Goal: Find specific page/section: Find specific page/section

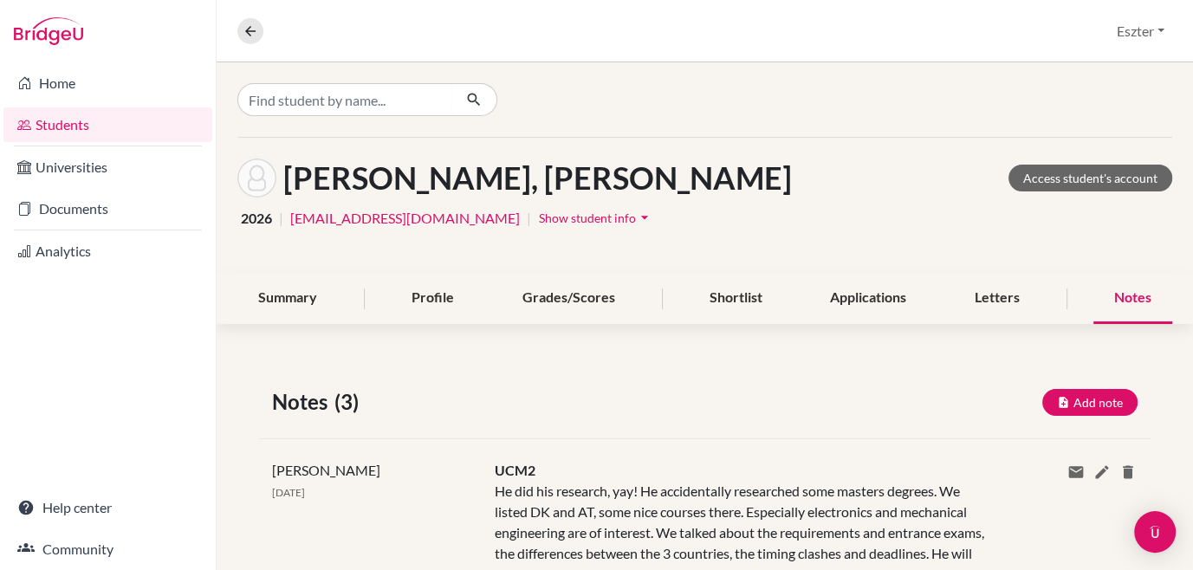
click at [371, 119] on div at bounding box center [705, 99] width 976 height 74
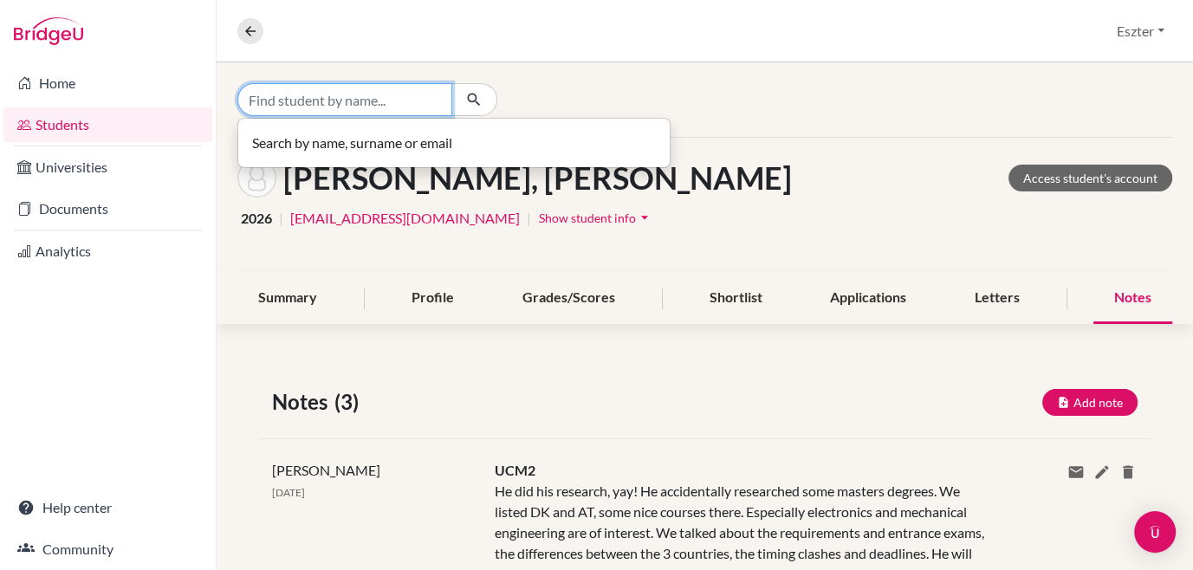
click at [364, 101] on input "Find student by name..." at bounding box center [344, 99] width 215 height 33
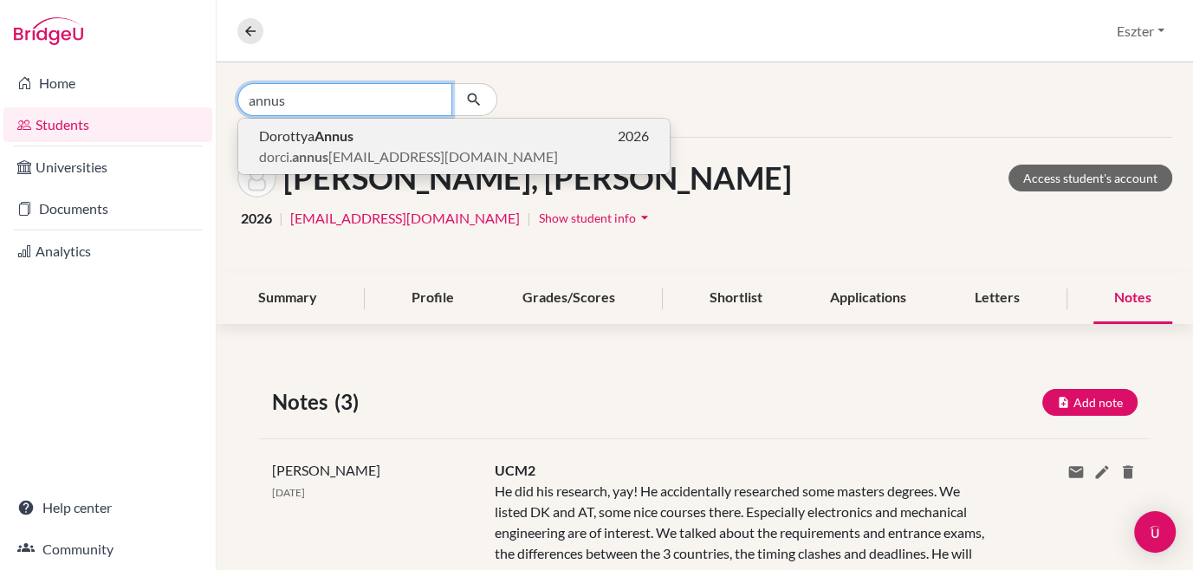
type input "annus"
click at [327, 138] on b "Annus" at bounding box center [333, 135] width 39 height 16
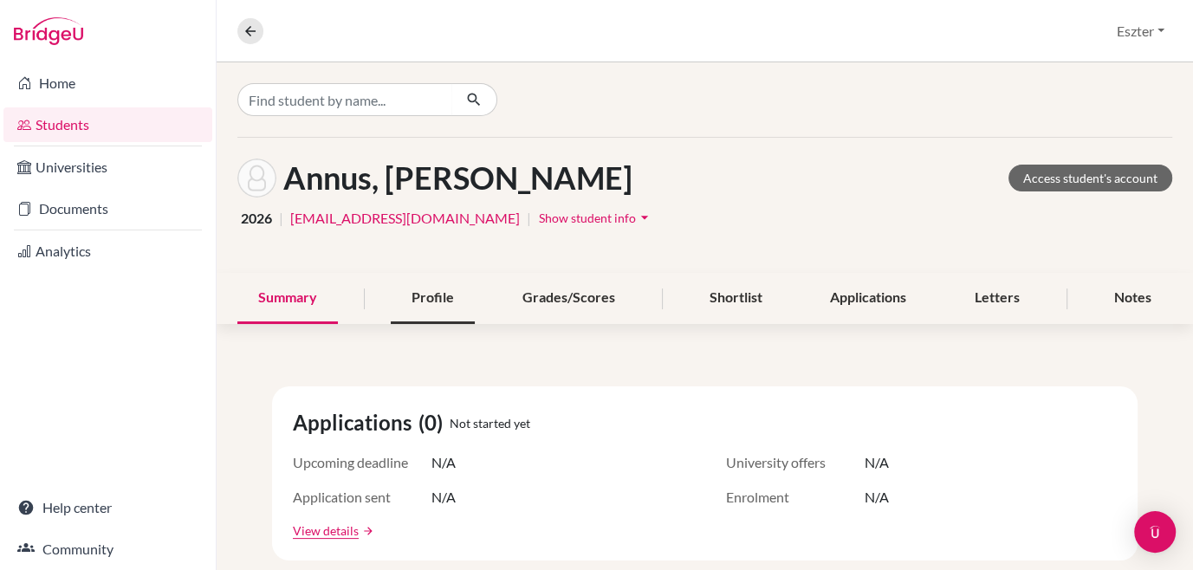
click at [440, 295] on div "Profile" at bounding box center [433, 298] width 84 height 51
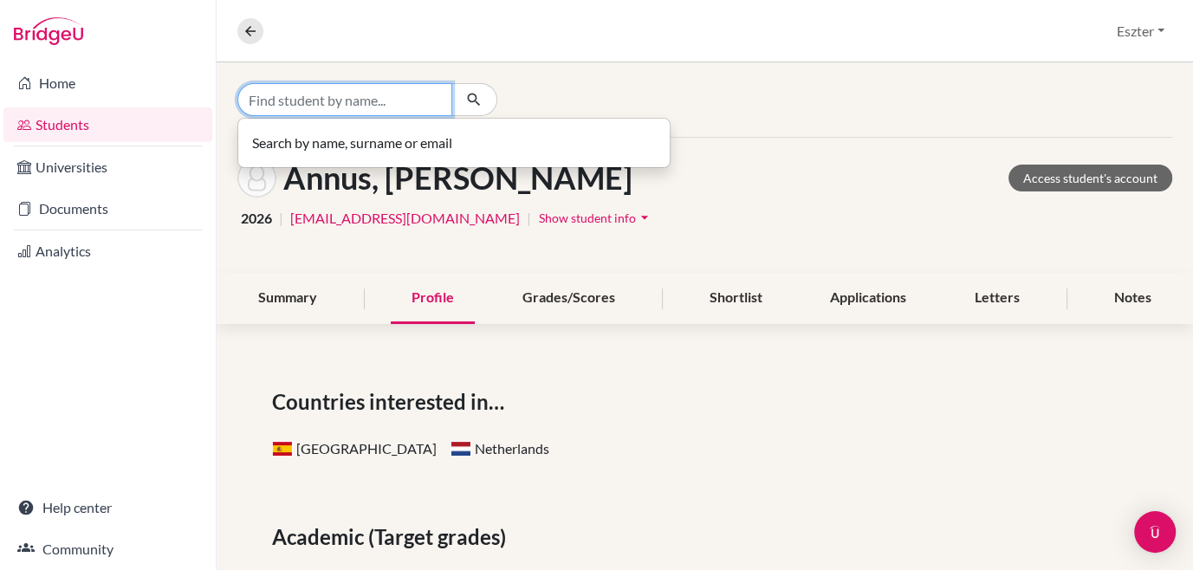
click at [385, 105] on input "Find student by name..." at bounding box center [344, 99] width 215 height 33
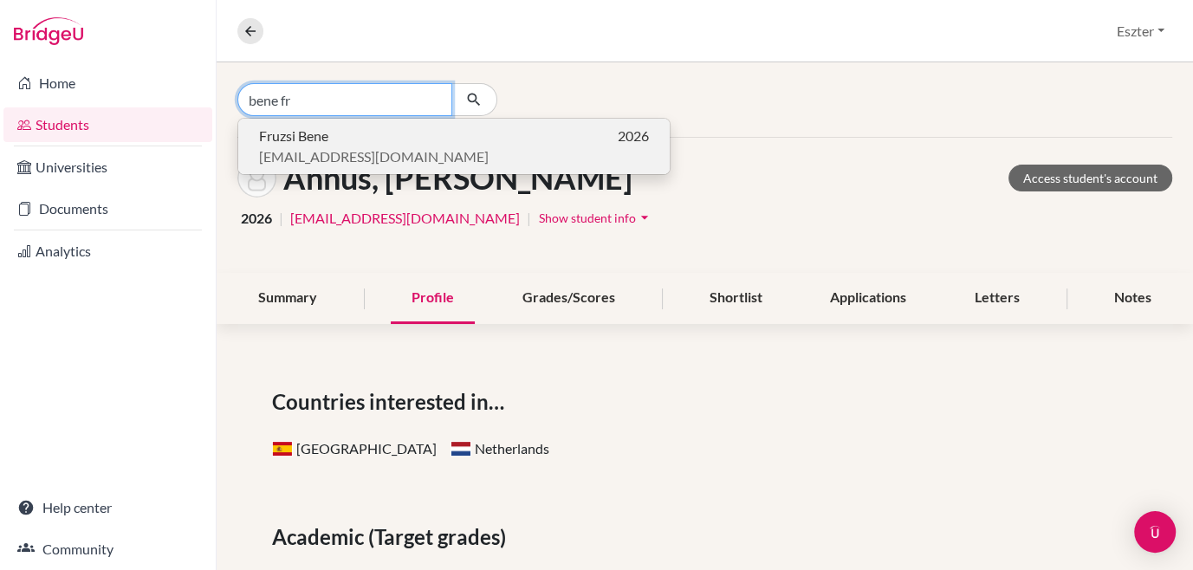
type input "bene fr"
click at [383, 135] on p "Fruzsi Bene 2026" at bounding box center [454, 136] width 390 height 21
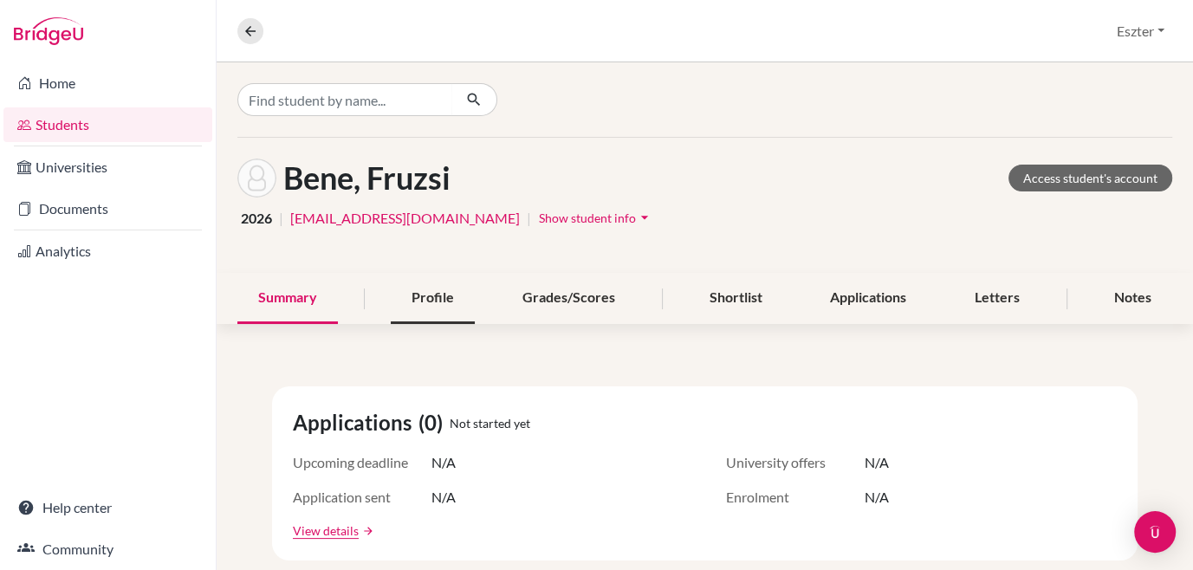
click at [437, 293] on div "Profile" at bounding box center [433, 298] width 84 height 51
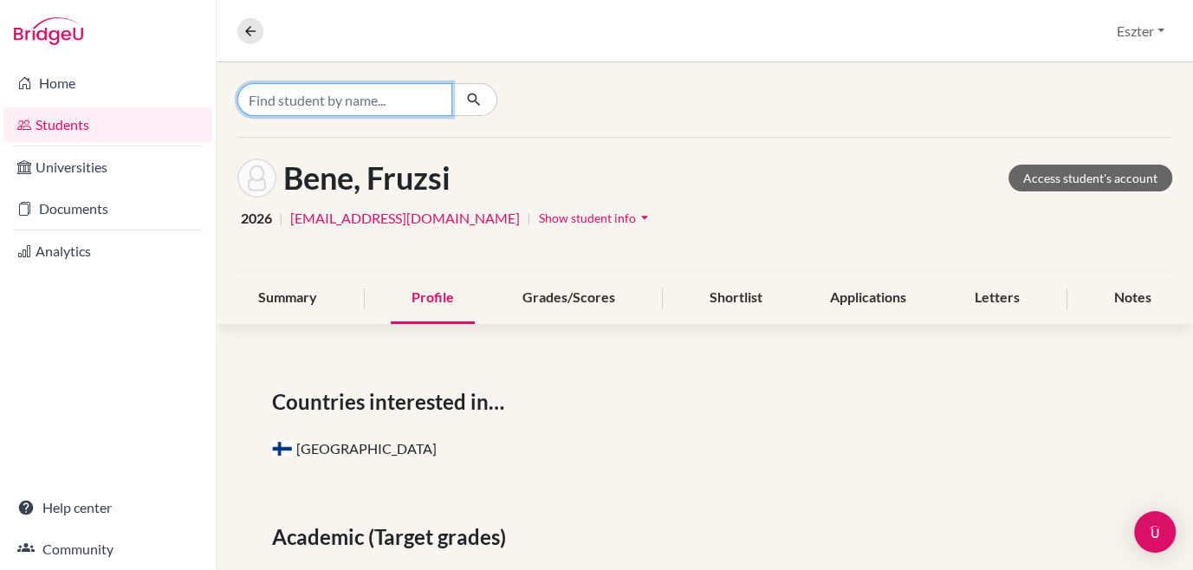
click at [397, 90] on input "Find student by name..." at bounding box center [344, 99] width 215 height 33
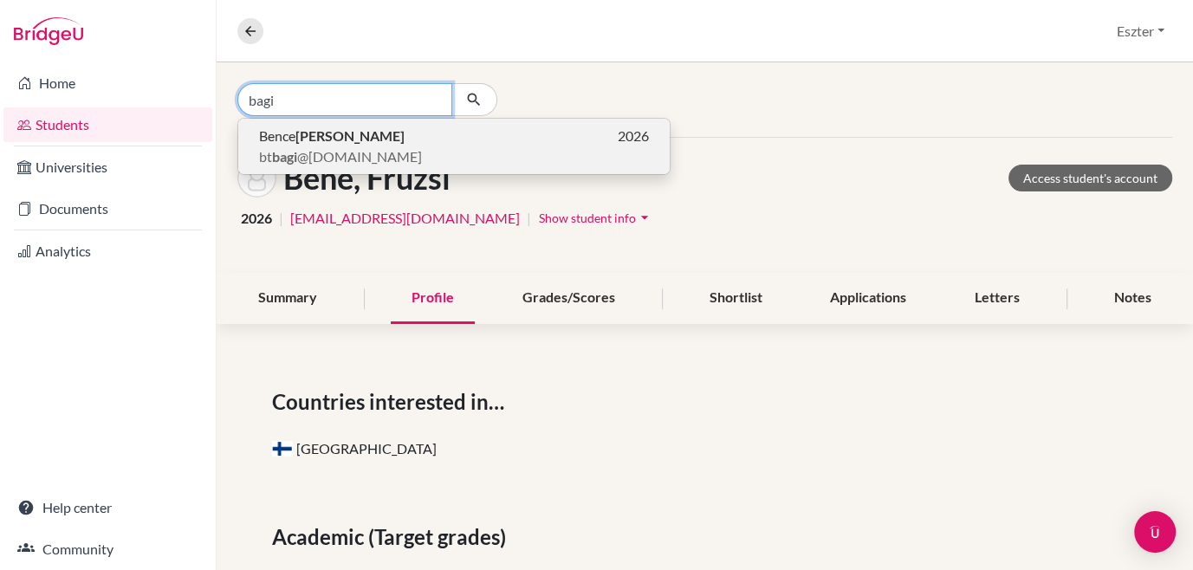
type input "bagi"
click at [342, 156] on span "bt bagi @[DOMAIN_NAME]" at bounding box center [340, 156] width 163 height 21
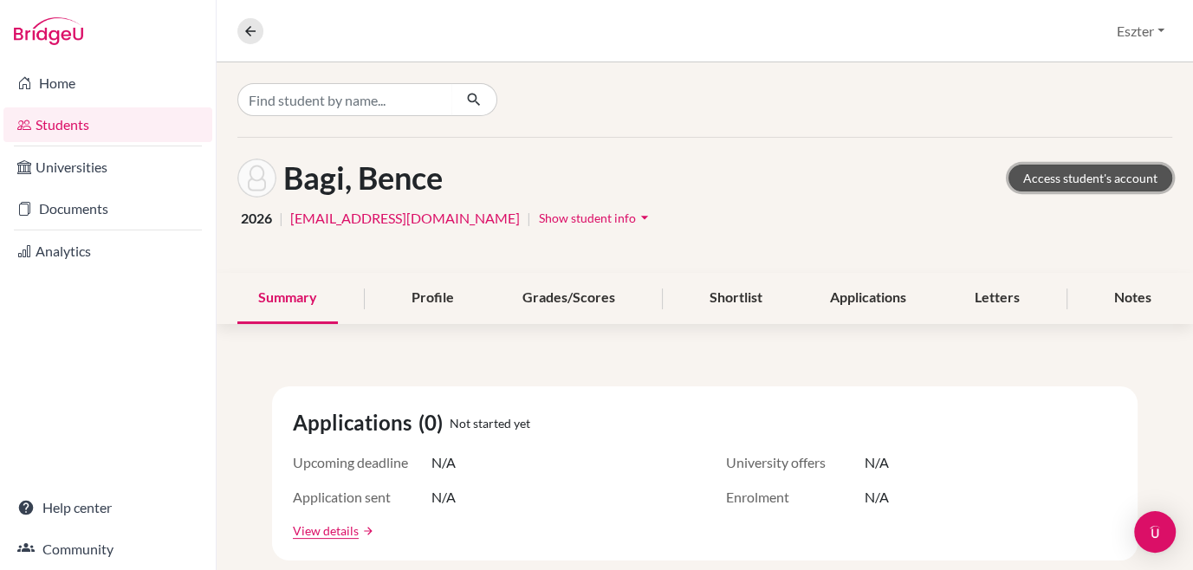
click at [1083, 175] on link "Access student's account" at bounding box center [1090, 178] width 164 height 27
click at [430, 301] on div "Profile" at bounding box center [433, 298] width 84 height 51
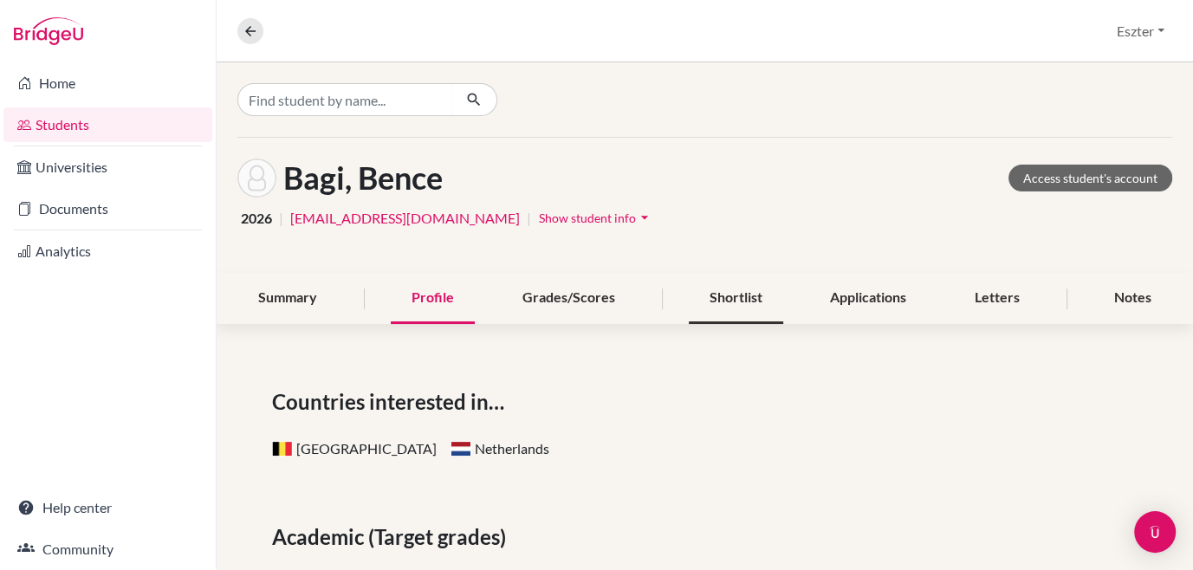
click at [732, 293] on div "Shortlist" at bounding box center [736, 298] width 94 height 51
